Goal: Information Seeking & Learning: Learn about a topic

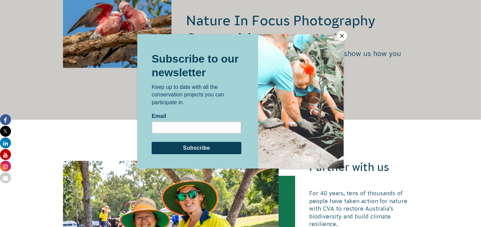
scroll to position [1236, 0]
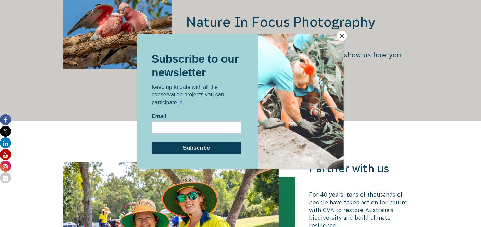
click at [340, 34] on button "Close" at bounding box center [342, 36] width 10 height 10
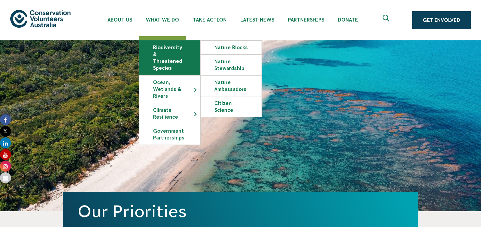
click at [181, 48] on link "Biodiversity & Threatened Species" at bounding box center [169, 58] width 61 height 34
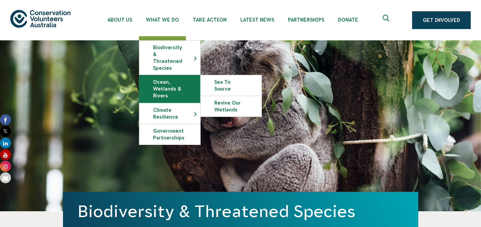
click at [159, 82] on link "Ocean, Wetlands & Rivers" at bounding box center [169, 88] width 61 height 27
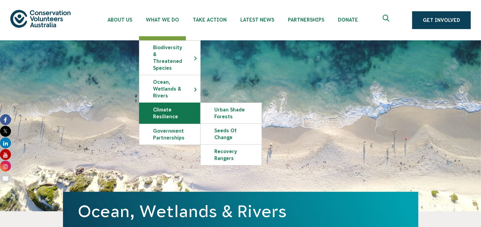
click at [172, 103] on link "Climate Resilience" at bounding box center [169, 113] width 61 height 21
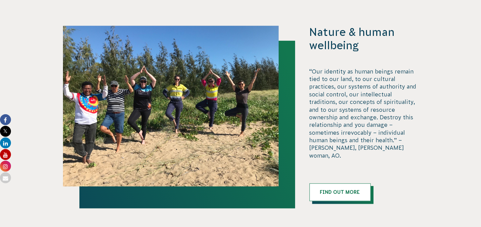
scroll to position [1608, 0]
